Goal: Task Accomplishment & Management: Manage account settings

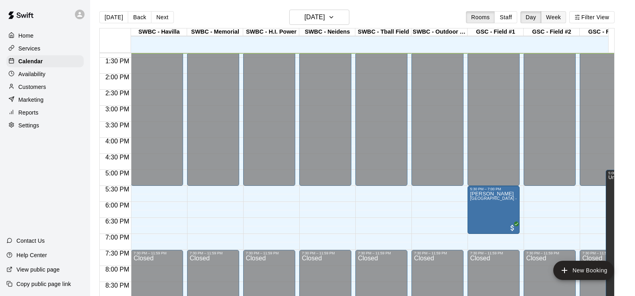
scroll to position [508, 0]
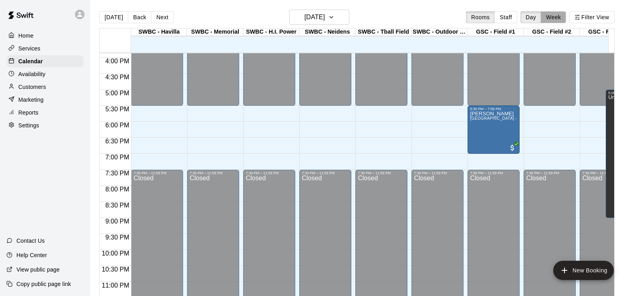
click at [560, 18] on button "Week" at bounding box center [553, 17] width 25 height 12
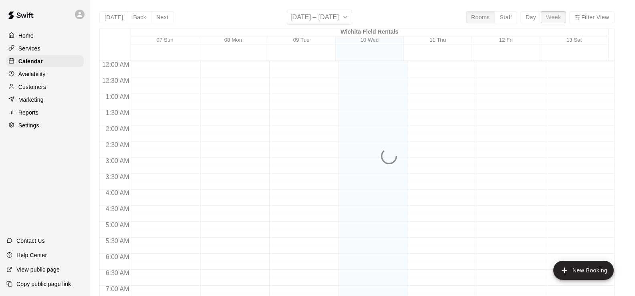
scroll to position [428, 0]
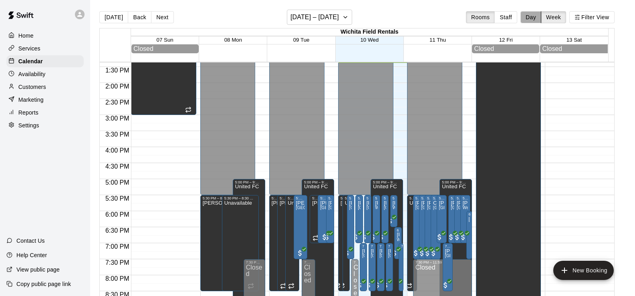
click at [534, 14] on button "Day" at bounding box center [530, 17] width 21 height 12
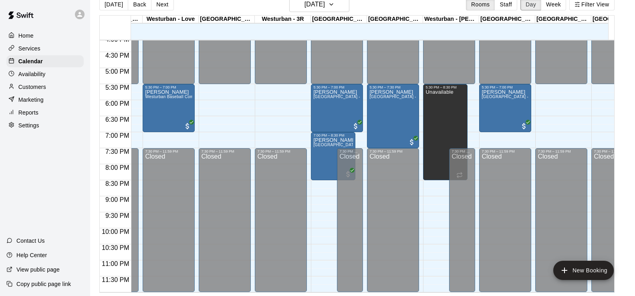
scroll to position [524, 947]
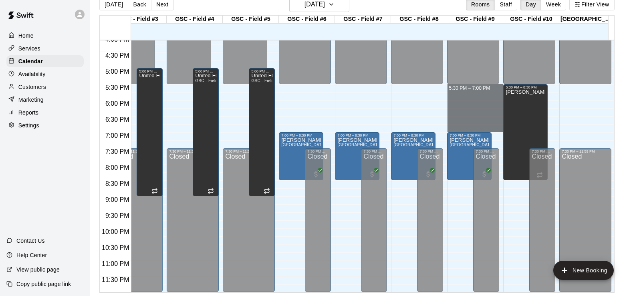
drag, startPoint x: 454, startPoint y: 81, endPoint x: 465, endPoint y: 121, distance: 41.5
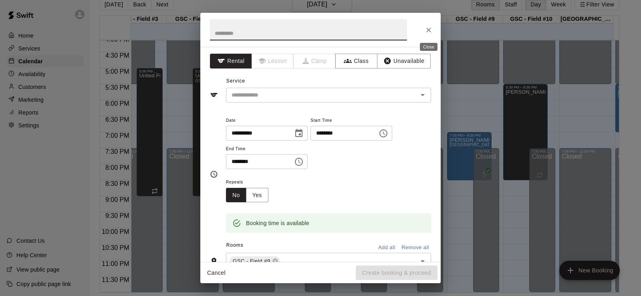
drag, startPoint x: 427, startPoint y: 28, endPoint x: 595, endPoint y: 190, distance: 234.1
click at [426, 28] on icon "Close" at bounding box center [429, 30] width 8 height 8
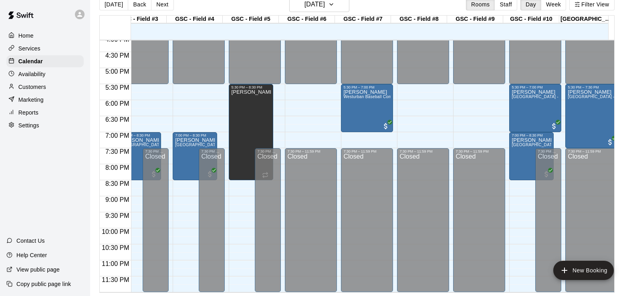
scroll to position [0, 1019]
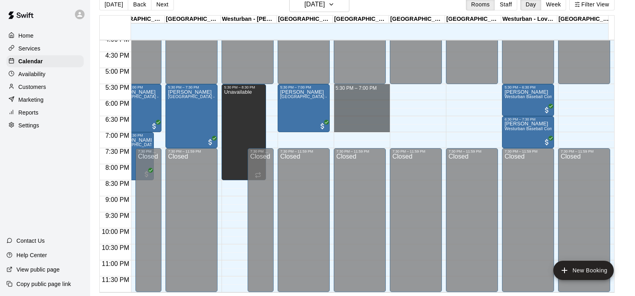
drag, startPoint x: 340, startPoint y: 81, endPoint x: 366, endPoint y: 120, distance: 46.5
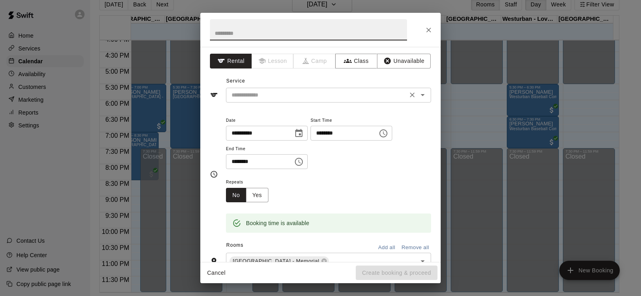
click at [418, 97] on icon "Open" at bounding box center [423, 95] width 10 height 10
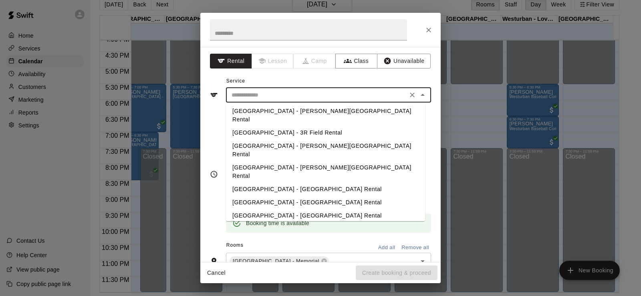
scroll to position [240, 0]
click at [349, 195] on li "[GEOGRAPHIC_DATA] - [GEOGRAPHIC_DATA] Rental" at bounding box center [325, 201] width 199 height 13
type input "**********"
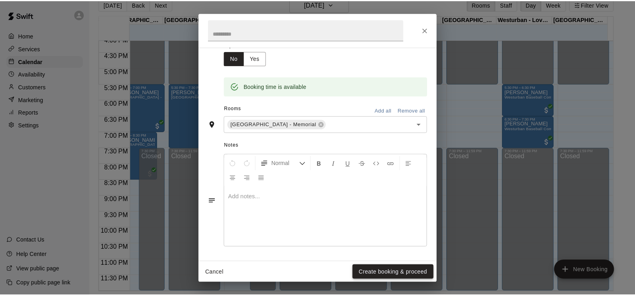
scroll to position [137, 0]
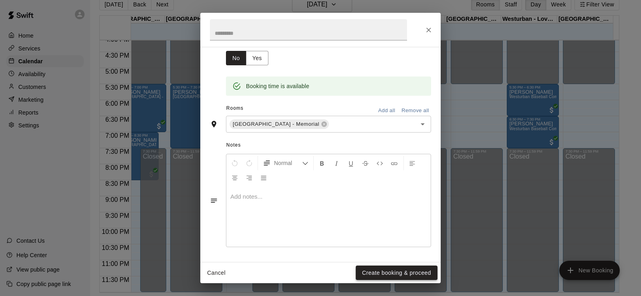
click at [401, 274] on button "Create booking & proceed" at bounding box center [397, 273] width 82 height 15
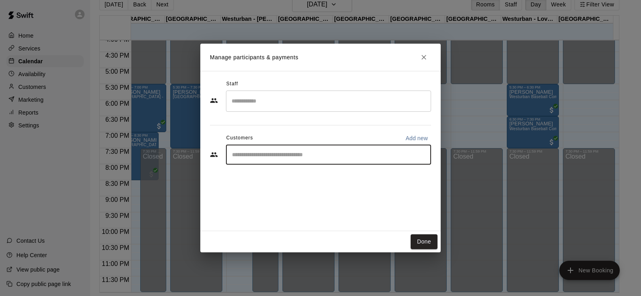
click at [387, 154] on input "Start typing to search customers..." at bounding box center [329, 155] width 198 height 8
type input "*****"
click at [293, 172] on div "[PERSON_NAME]" at bounding box center [291, 173] width 86 height 8
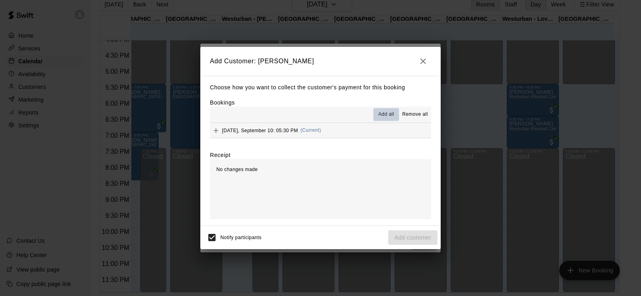
click at [384, 115] on span "Add all" at bounding box center [386, 115] width 16 height 8
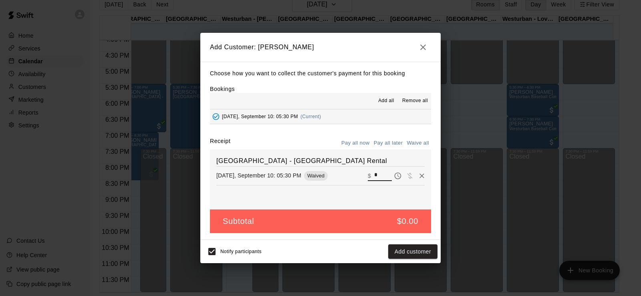
drag, startPoint x: 347, startPoint y: 179, endPoint x: 330, endPoint y: 180, distance: 16.9
click at [333, 180] on div "[DATE], September 10: 05:30 PM Waived ​ $ *" at bounding box center [320, 176] width 208 height 12
type input "*"
click at [424, 46] on icon "button" at bounding box center [423, 47] width 6 height 6
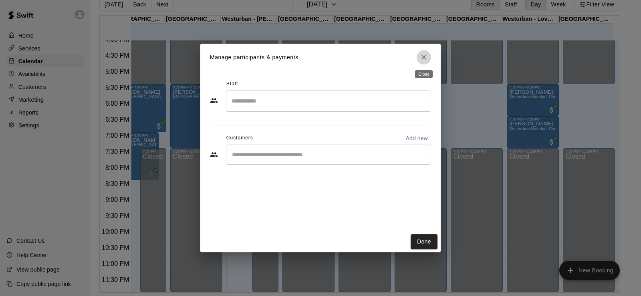
click at [427, 58] on icon "Close" at bounding box center [424, 57] width 8 height 8
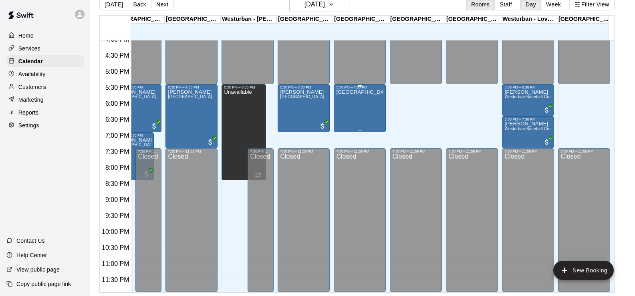
click at [368, 92] on p "[GEOGRAPHIC_DATA] - [GEOGRAPHIC_DATA] Rental" at bounding box center [359, 92] width 47 height 0
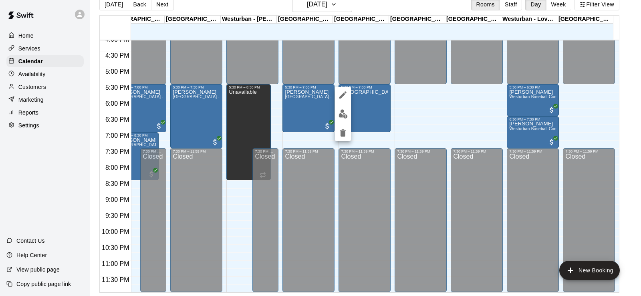
click at [344, 135] on icon "delete" at bounding box center [343, 132] width 6 height 7
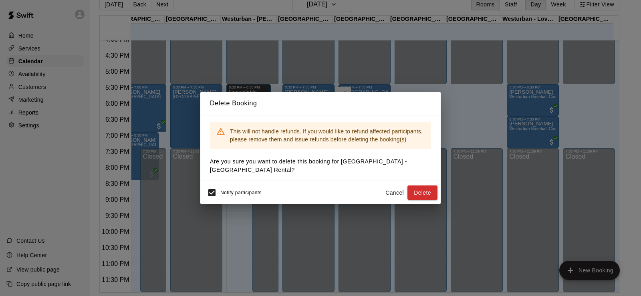
click at [420, 190] on button "Delete" at bounding box center [422, 193] width 30 height 15
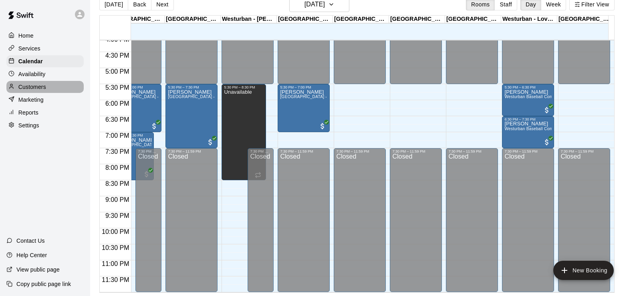
click at [34, 90] on p "Customers" at bounding box center [32, 87] width 28 height 8
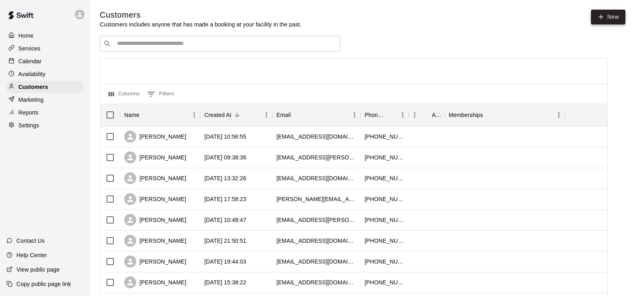
click at [615, 17] on link "New" at bounding box center [608, 17] width 34 height 15
select select "**"
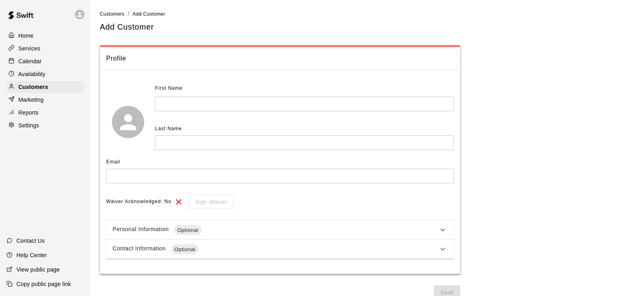
click at [202, 101] on input "text" at bounding box center [304, 104] width 299 height 15
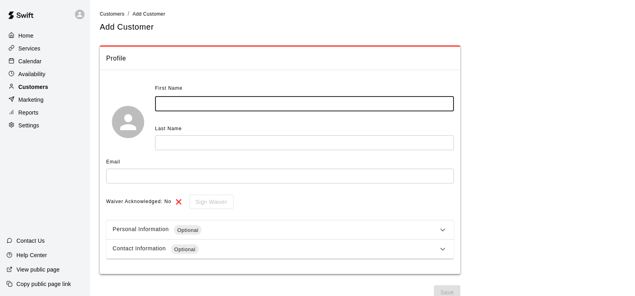
click at [37, 85] on p "Customers" at bounding box center [33, 87] width 30 height 8
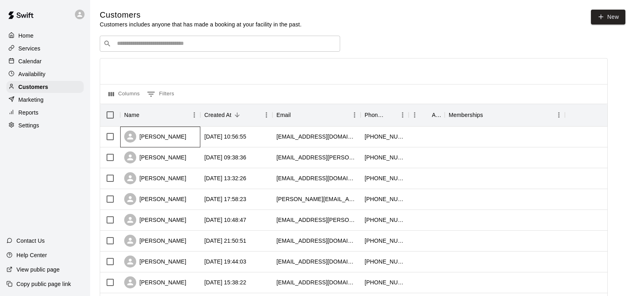
click at [168, 135] on div "[PERSON_NAME]" at bounding box center [155, 137] width 62 height 12
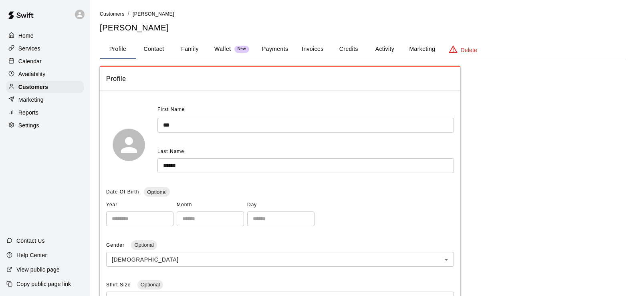
click at [280, 49] on button "Payments" at bounding box center [275, 49] width 39 height 19
